Goal: Task Accomplishment & Management: Complete application form

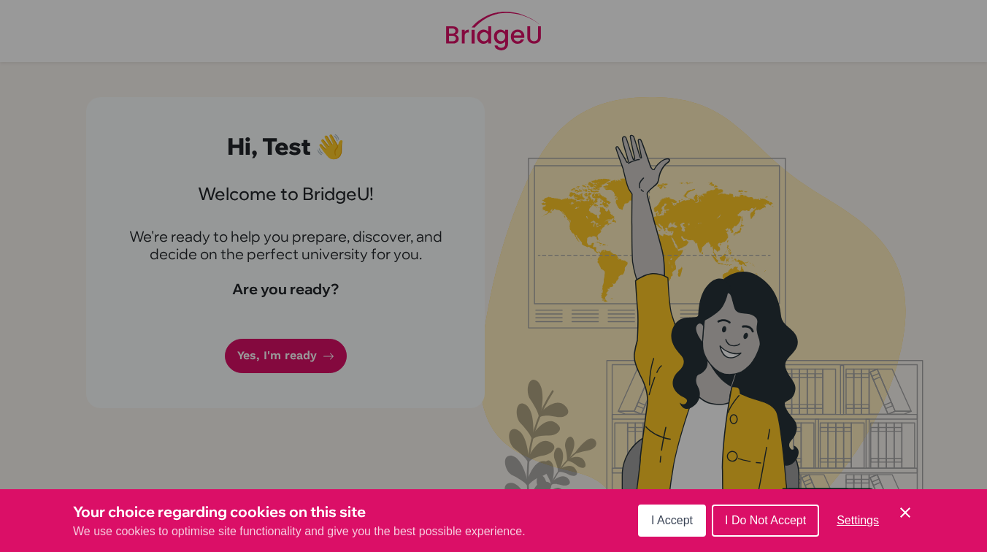
click at [764, 514] on span "I Do Not Accept" at bounding box center [765, 520] width 81 height 12
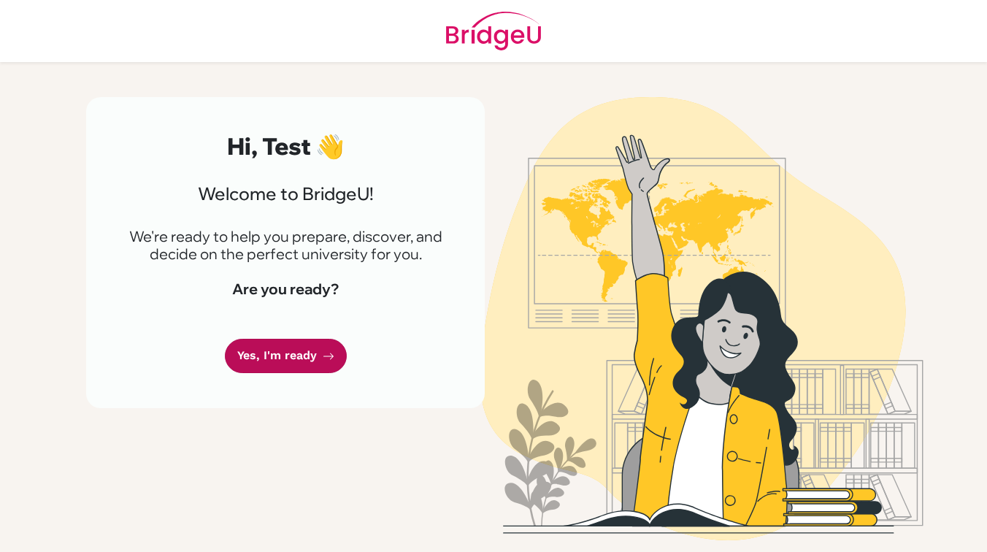
click at [317, 352] on link "Yes, I'm ready" at bounding box center [286, 356] width 122 height 34
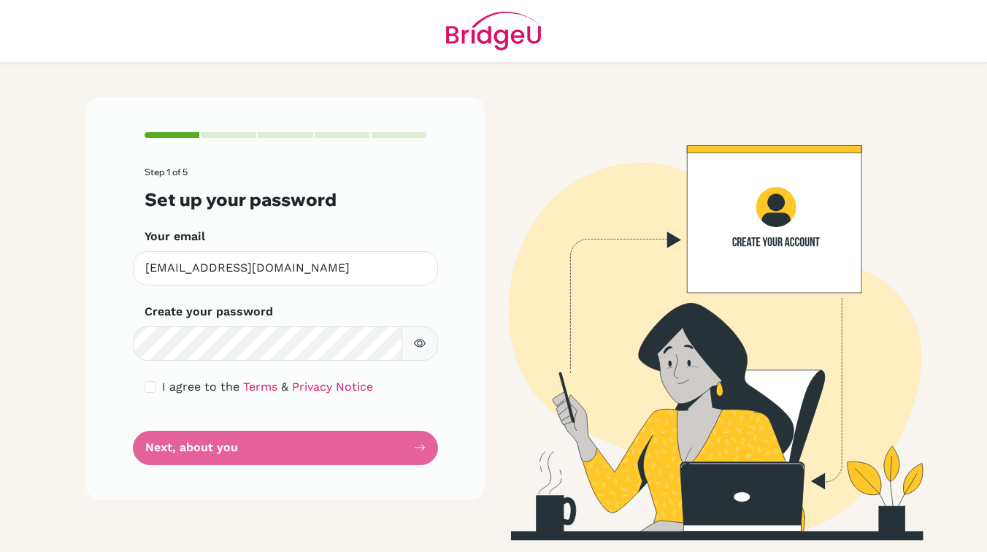
click at [158, 391] on div "I agree to the Terms & Privacy Notice" at bounding box center [285, 387] width 282 height 18
click at [153, 388] on input "checkbox" at bounding box center [150, 387] width 12 height 12
checkbox input "true"
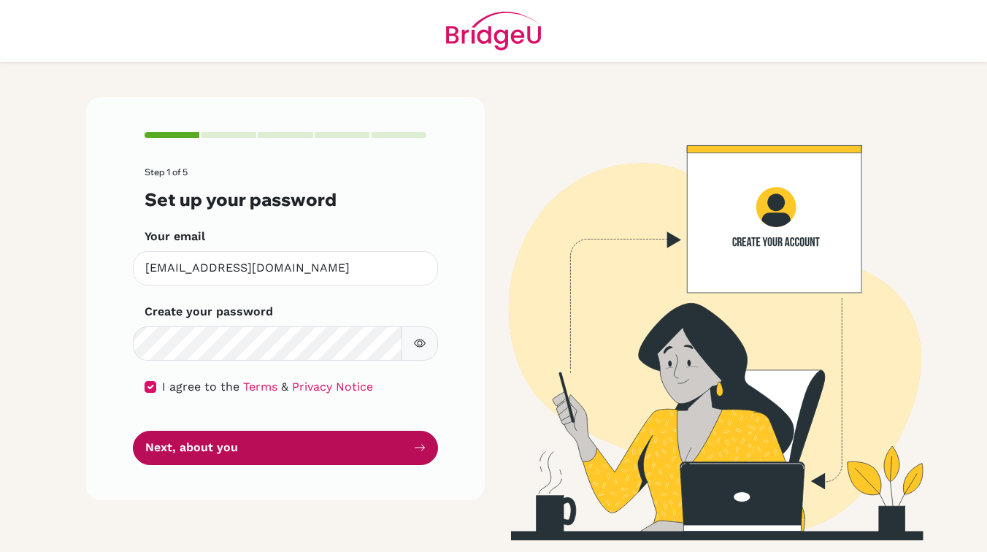
click at [179, 441] on button "Next, about you" at bounding box center [285, 447] width 305 height 34
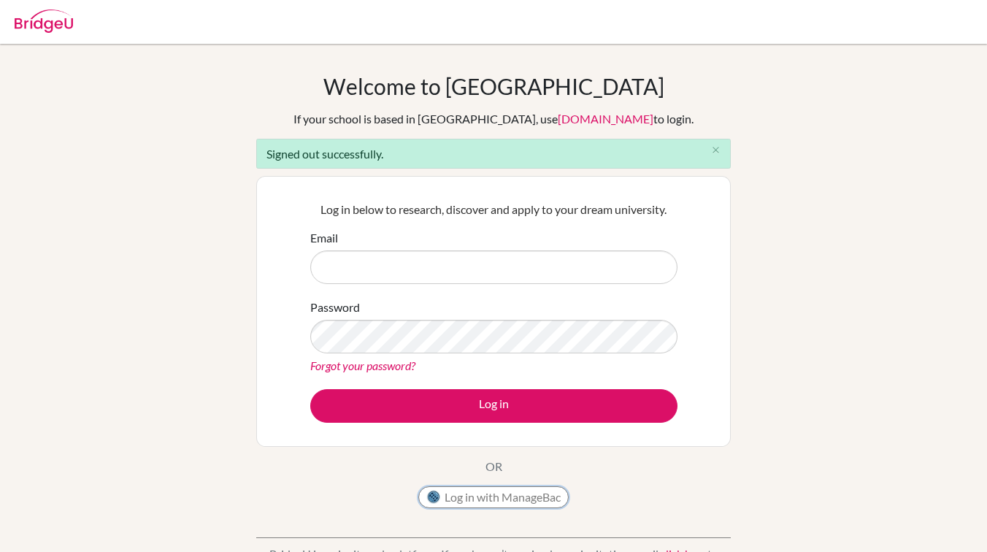
click at [491, 493] on button "Log in with ManageBac" at bounding box center [493, 497] width 150 height 22
click at [557, 120] on link "[DOMAIN_NAME]" at bounding box center [605, 119] width 96 height 14
